Goal: Check status

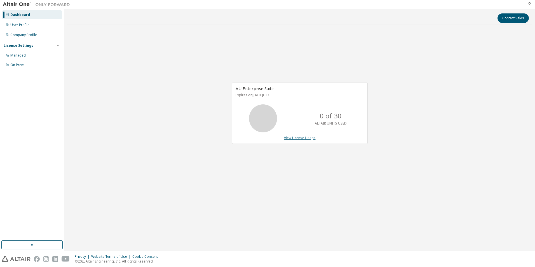
click at [288, 136] on link "View License Usage" at bounding box center [300, 137] width 32 height 5
